Goal: Task Accomplishment & Management: Use online tool/utility

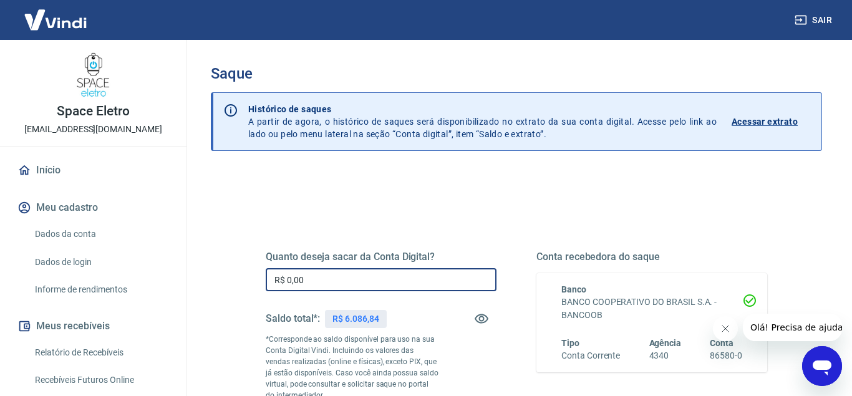
click at [328, 283] on input "R$ 0,00" at bounding box center [381, 279] width 231 height 23
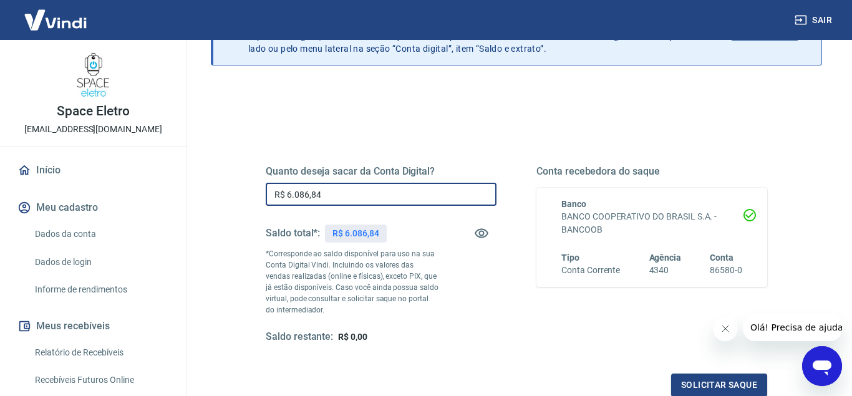
scroll to position [170, 0]
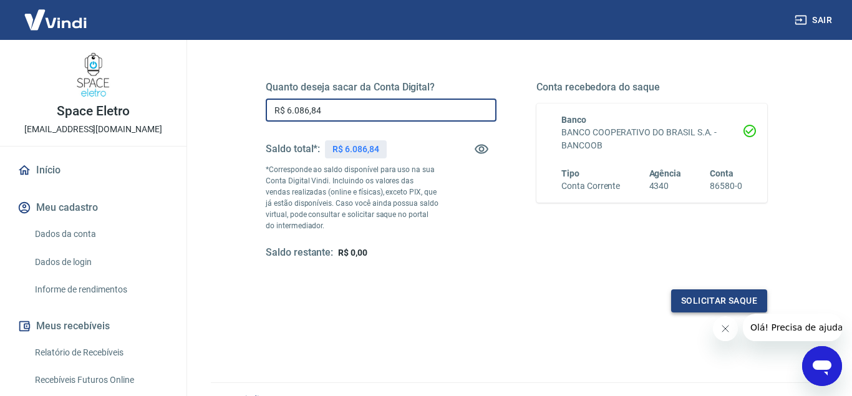
type input "R$ 6.086,84"
click at [711, 294] on button "Solicitar saque" at bounding box center [719, 301] width 96 height 23
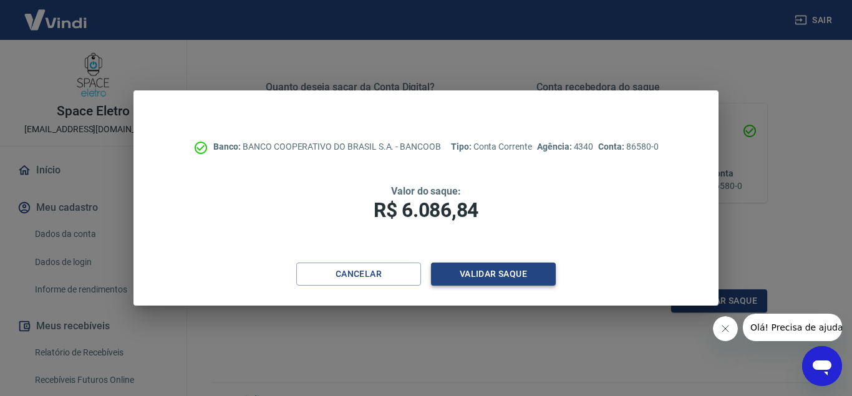
click at [484, 273] on button "Validar saque" at bounding box center [493, 274] width 125 height 23
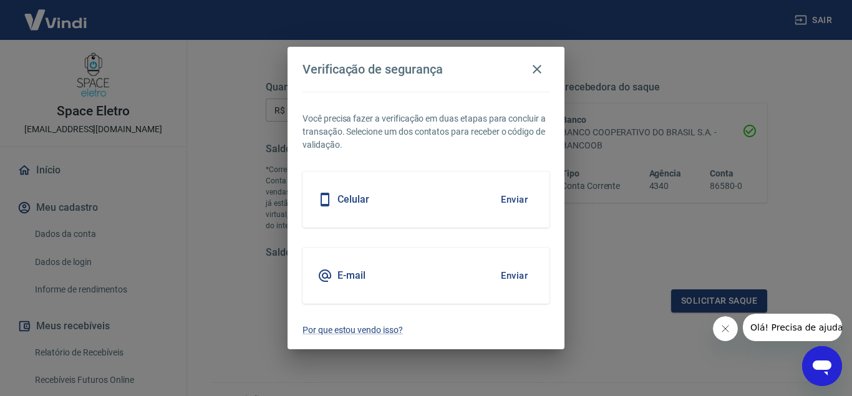
click at [511, 278] on button "Enviar" at bounding box center [514, 276] width 41 height 26
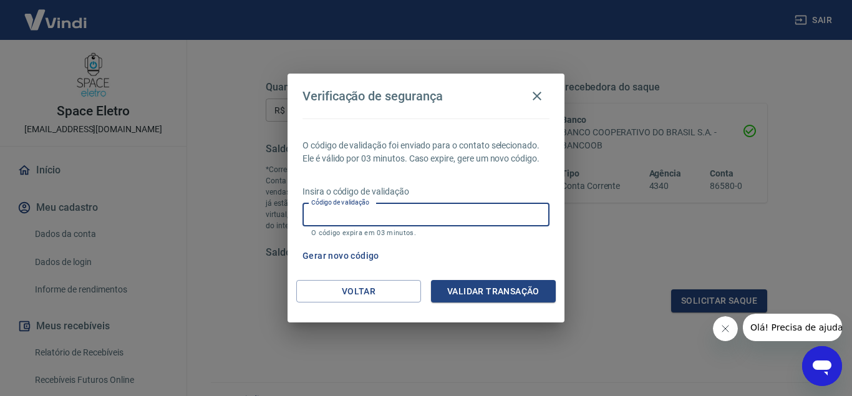
click at [339, 210] on input "Código de validação" at bounding box center [426, 214] width 247 height 23
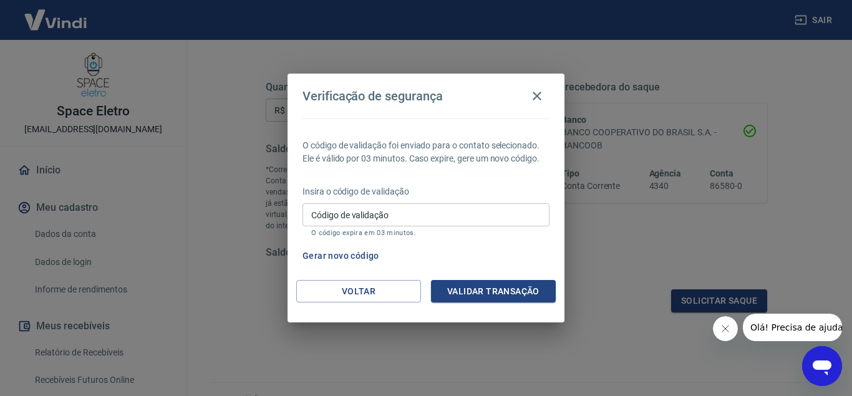
click at [351, 211] on div "Código de validação Código de validação O código expira em 03 minutos." at bounding box center [426, 220] width 247 height 34
click at [384, 249] on div "Gerar novo código" at bounding box center [424, 256] width 252 height 23
click at [360, 205] on input "Código de validação" at bounding box center [426, 214] width 247 height 23
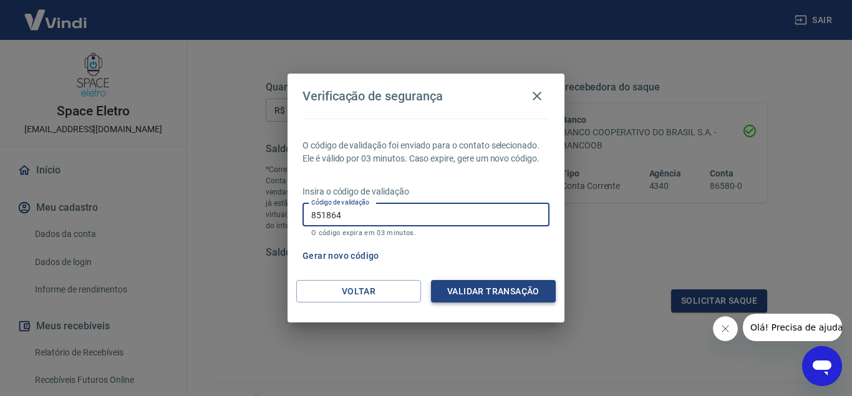
type input "851864"
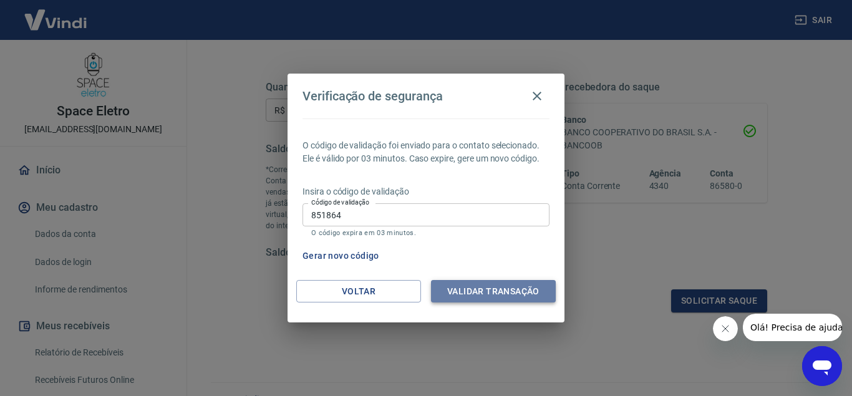
click at [474, 301] on button "Validar transação" at bounding box center [493, 291] width 125 height 23
